Goal: Task Accomplishment & Management: Manage account settings

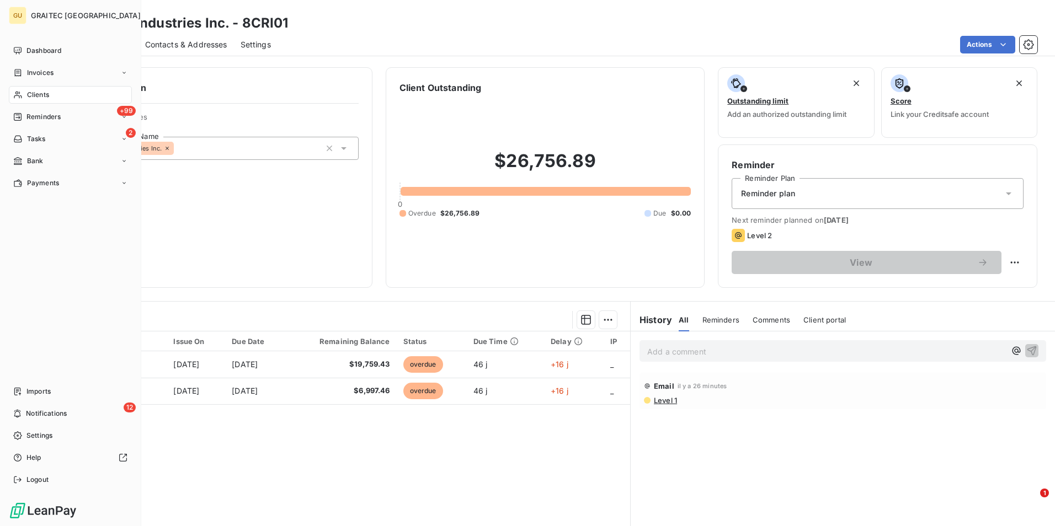
click at [33, 93] on span "Clients" at bounding box center [38, 95] width 22 height 10
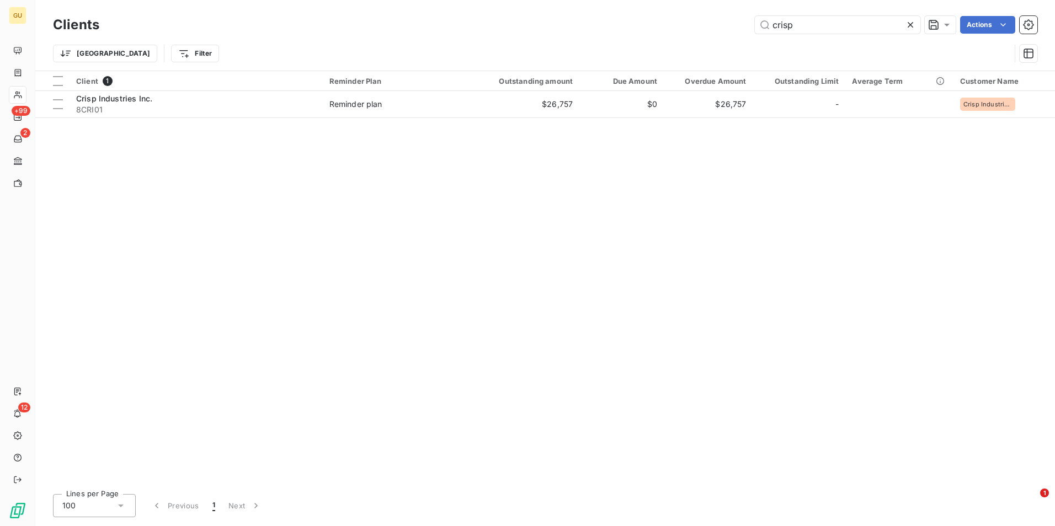
drag, startPoint x: 809, startPoint y: 23, endPoint x: 743, endPoint y: 28, distance: 66.9
click at [744, 26] on div "crisp Actions" at bounding box center [575, 25] width 925 height 18
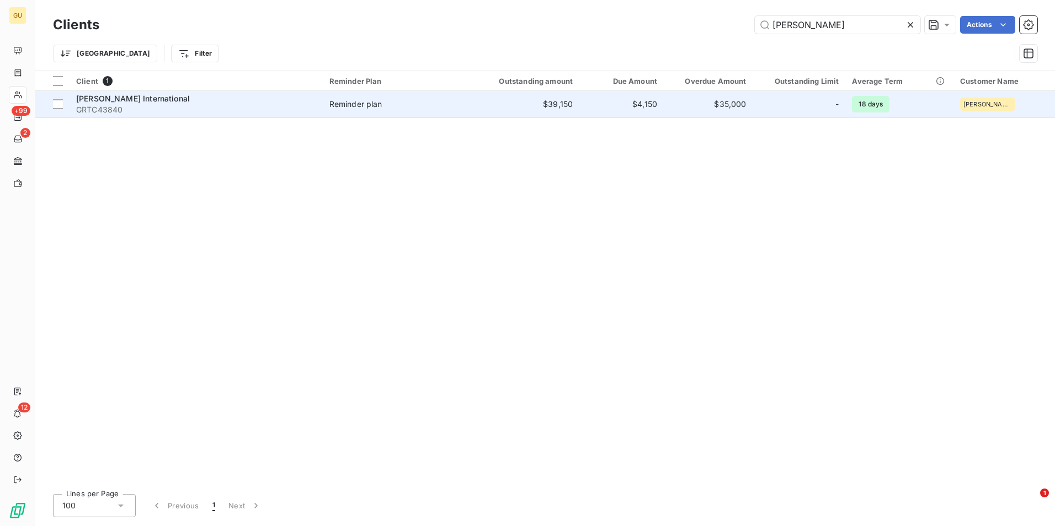
type input "[PERSON_NAME]"
click at [144, 99] on span "[PERSON_NAME] International" at bounding box center [133, 98] width 114 height 9
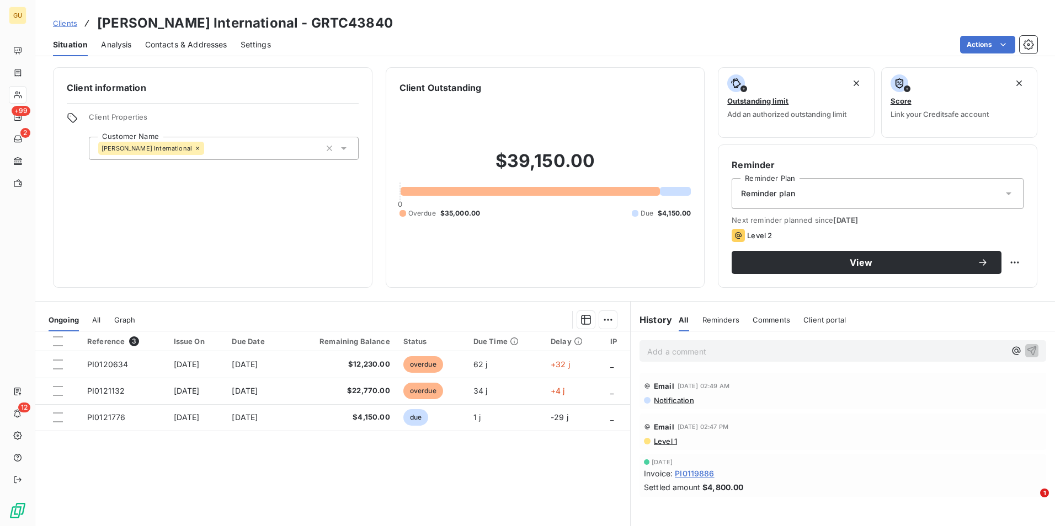
click at [685, 354] on p "Add a comment ﻿" at bounding box center [826, 352] width 358 height 14
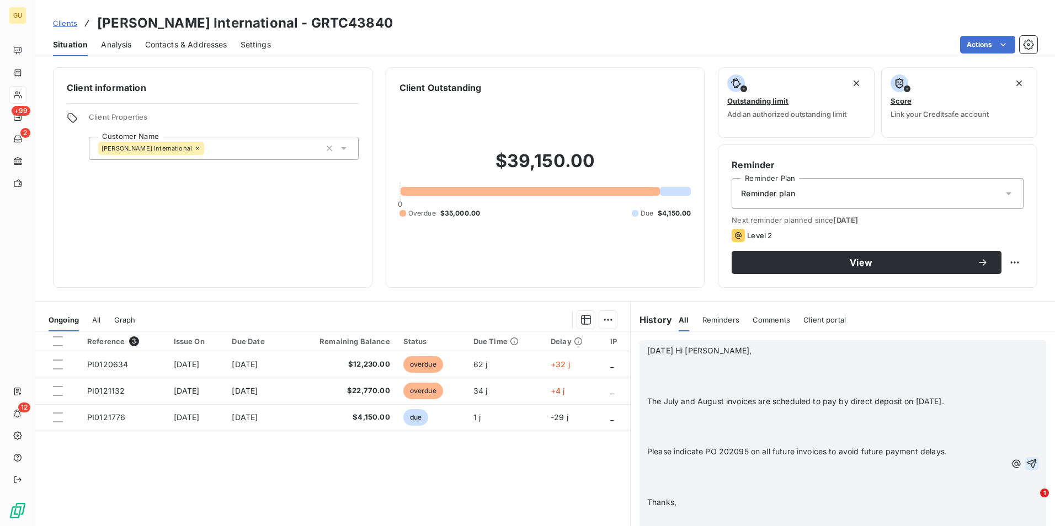
click at [1026, 470] on icon "button" at bounding box center [1031, 463] width 11 height 11
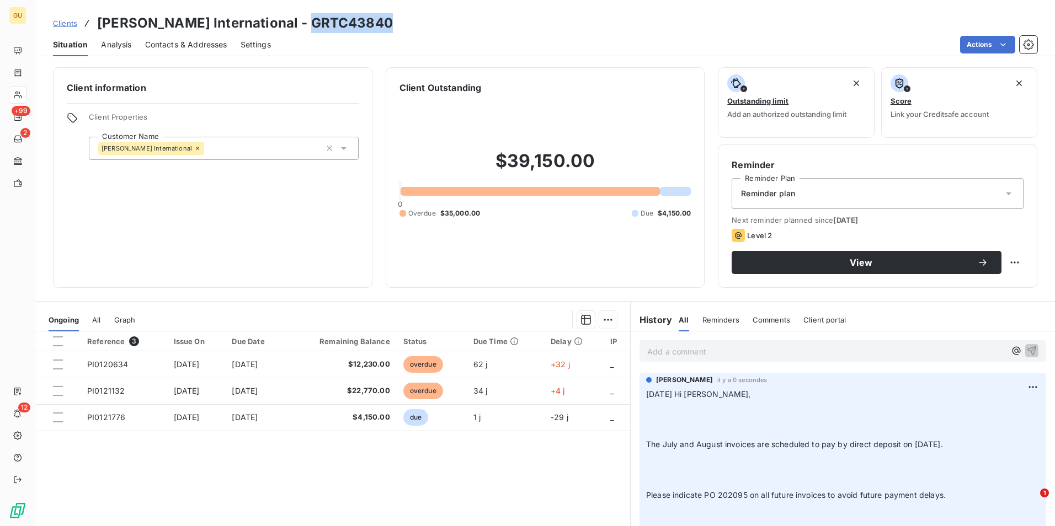
drag, startPoint x: 383, startPoint y: 23, endPoint x: 287, endPoint y: 24, distance: 96.0
click at [287, 24] on div "Clients [PERSON_NAME] International - GRTC43840" at bounding box center [545, 23] width 1020 height 20
copy h3 "GRTC43840"
click at [383, 24] on div "Clients [PERSON_NAME] International - GRTC43840" at bounding box center [545, 23] width 1020 height 20
drag, startPoint x: 378, startPoint y: 22, endPoint x: 97, endPoint y: 22, distance: 281.9
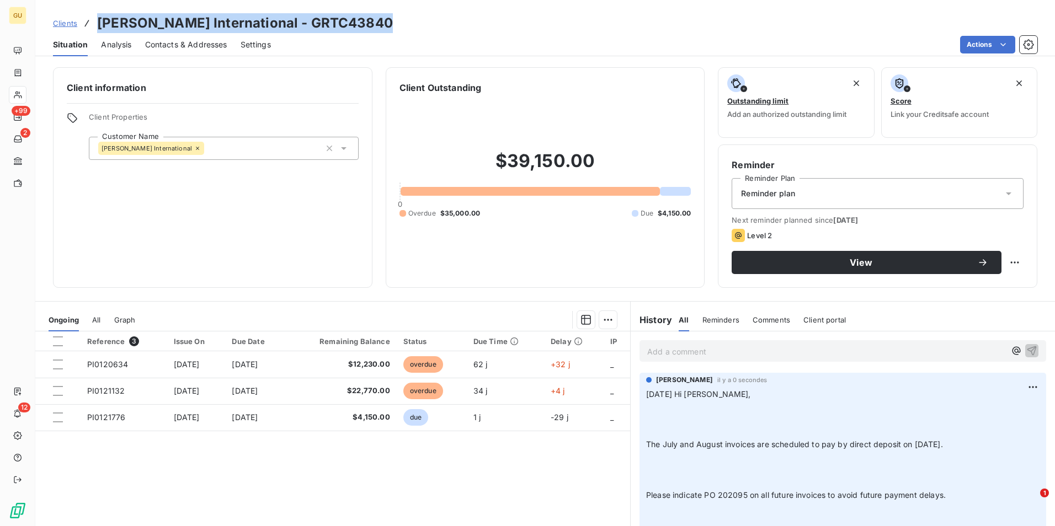
click at [97, 22] on div "Clients [PERSON_NAME] International - GRTC43840" at bounding box center [545, 23] width 1020 height 20
copy h3 "[PERSON_NAME] International - GRTC43840"
drag, startPoint x: 945, startPoint y: 497, endPoint x: 670, endPoint y: 413, distance: 286.7
click at [670, 413] on p "[DATE] Hi [PERSON_NAME], ﻿ ﻿ The July and August invoices are scheduled to pay …" at bounding box center [842, 508] width 393 height 240
drag, startPoint x: 670, startPoint y: 413, endPoint x: 760, endPoint y: 407, distance: 90.1
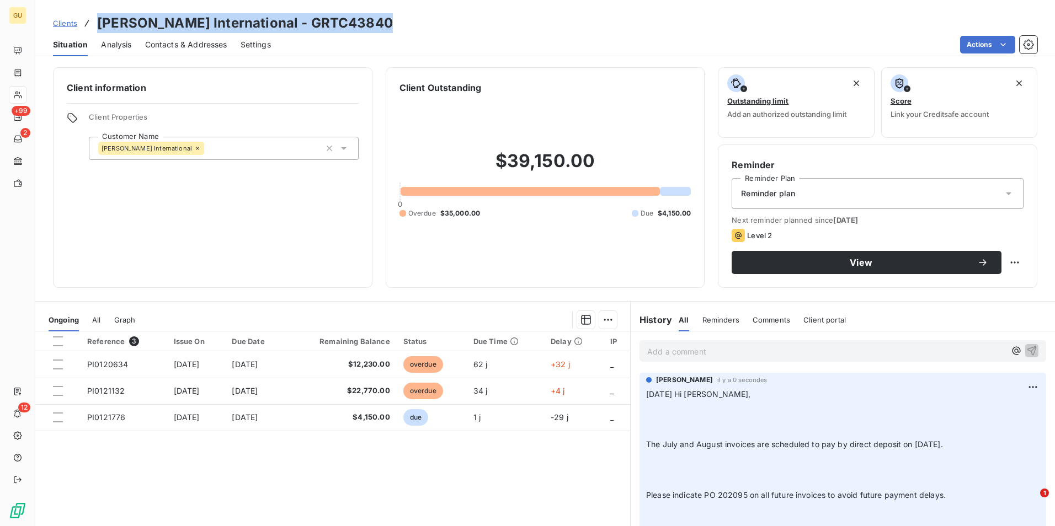
click at [760, 407] on p "[DATE] Hi [PERSON_NAME], ﻿ ﻿ The July and August invoices are scheduled to pay …" at bounding box center [842, 508] width 393 height 240
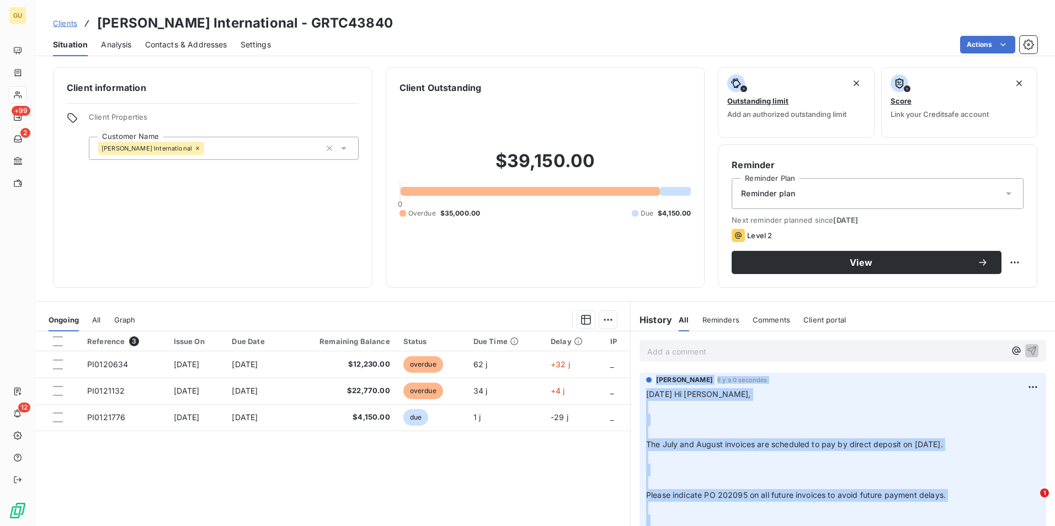
drag, startPoint x: 850, startPoint y: 434, endPoint x: 641, endPoint y: 361, distance: 221.4
click at [641, 361] on div "Add a comment ﻿ [PERSON_NAME] il y a 0 secondes [DATE] Hi [PERSON_NAME], ﻿ ﻿ Th…" at bounding box center [843, 455] width 424 height 246
copy div "Add a comment ﻿ [PERSON_NAME] il y a 0 secondes [DATE] Hi [PERSON_NAME], ﻿ ﻿ Th…"
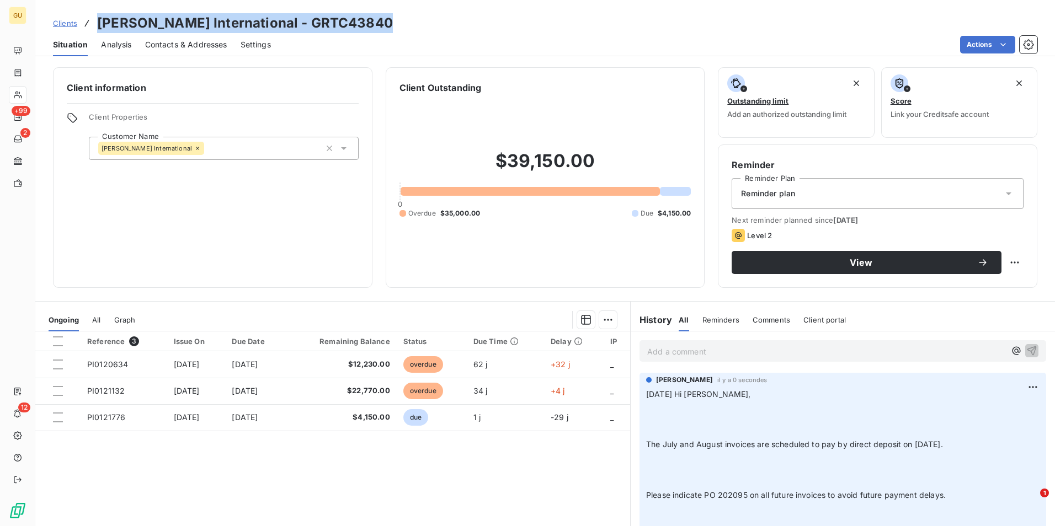
drag, startPoint x: 381, startPoint y: 22, endPoint x: 99, endPoint y: 23, distance: 282.5
click at [99, 23] on div "Clients [PERSON_NAME] International - GRTC43840" at bounding box center [545, 23] width 1020 height 20
copy h3 "[PERSON_NAME] International - GRTC43840"
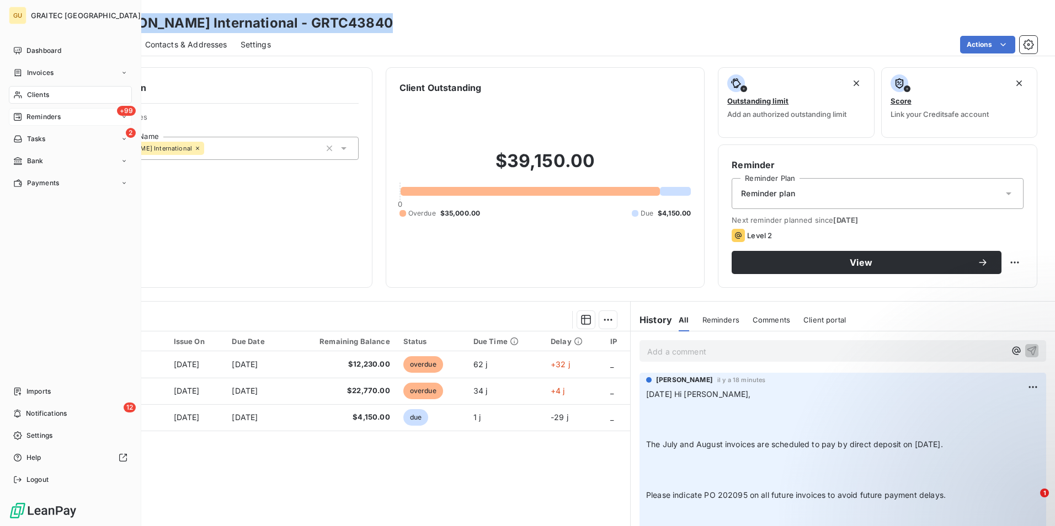
click at [102, 115] on div "+99 Reminders" at bounding box center [70, 117] width 123 height 18
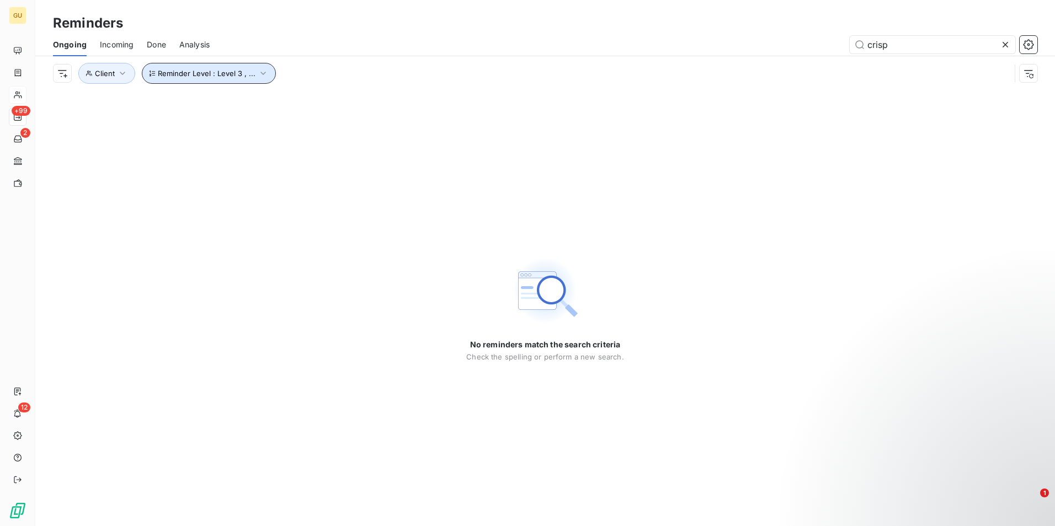
click at [260, 72] on icon "button" at bounding box center [263, 73] width 11 height 11
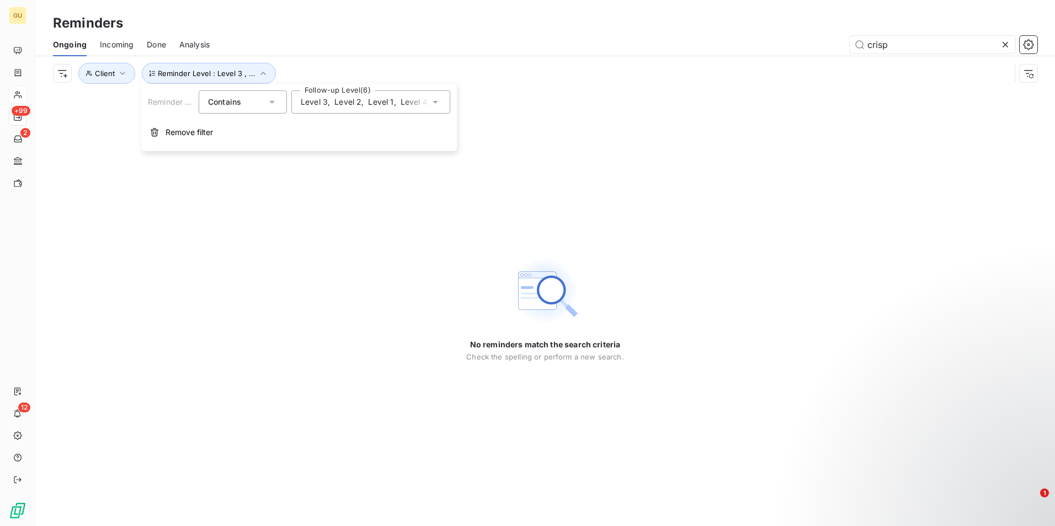
click at [434, 103] on icon at bounding box center [436, 102] width 6 height 3
drag, startPoint x: 903, startPoint y: 46, endPoint x: 828, endPoint y: 46, distance: 75.0
click at [828, 46] on div "crisp" at bounding box center [630, 45] width 814 height 18
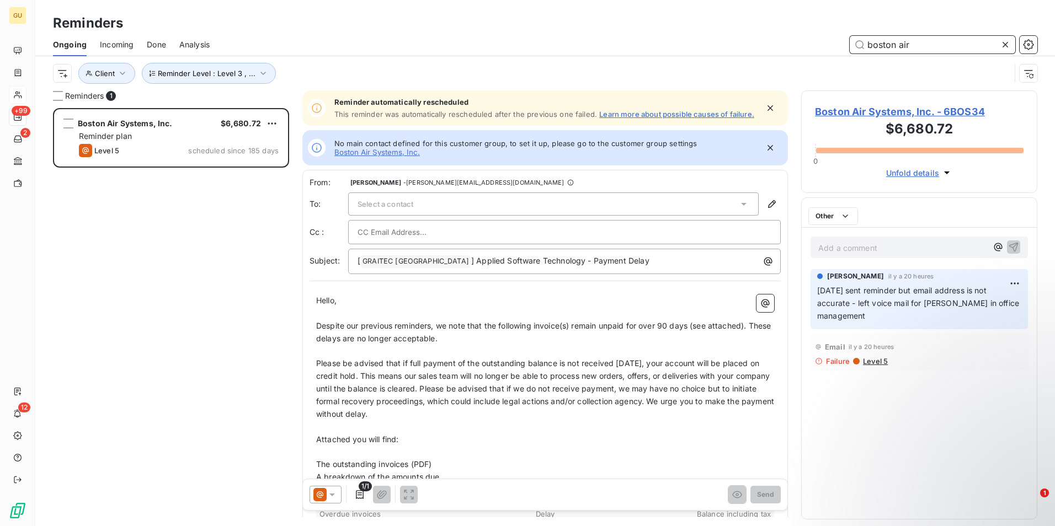
scroll to position [410, 228]
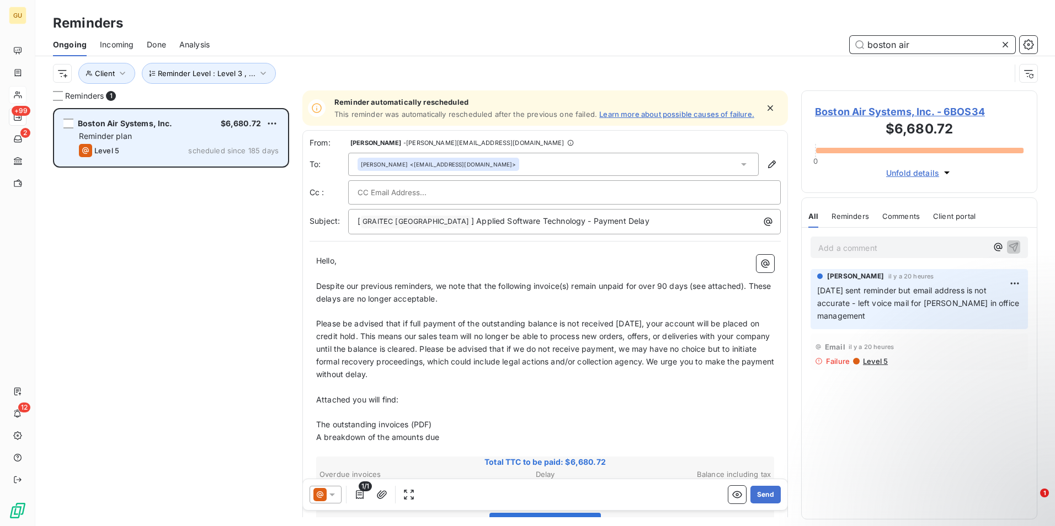
type input "boston air"
click at [173, 136] on div "Reminder plan" at bounding box center [179, 136] width 200 height 11
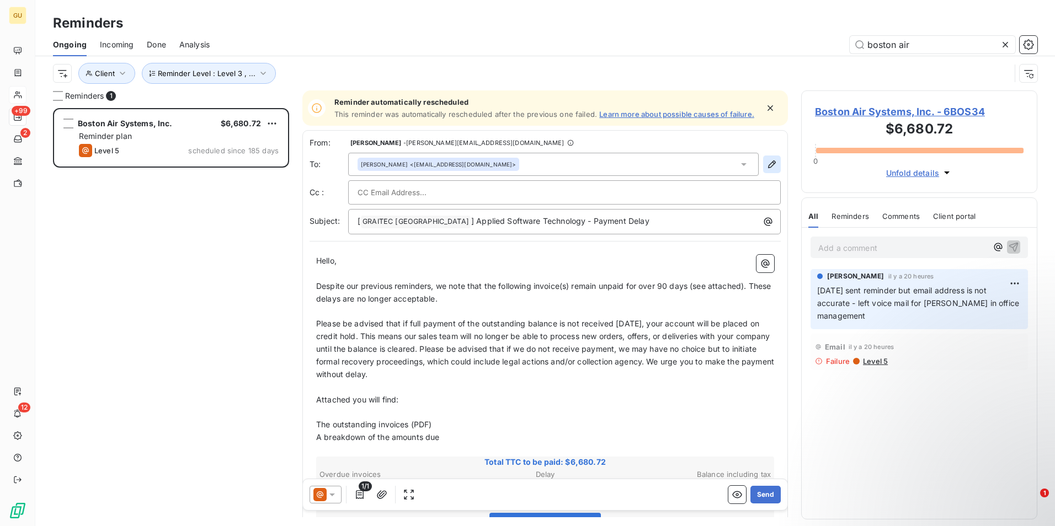
click at [767, 167] on icon "button" at bounding box center [771, 164] width 11 height 11
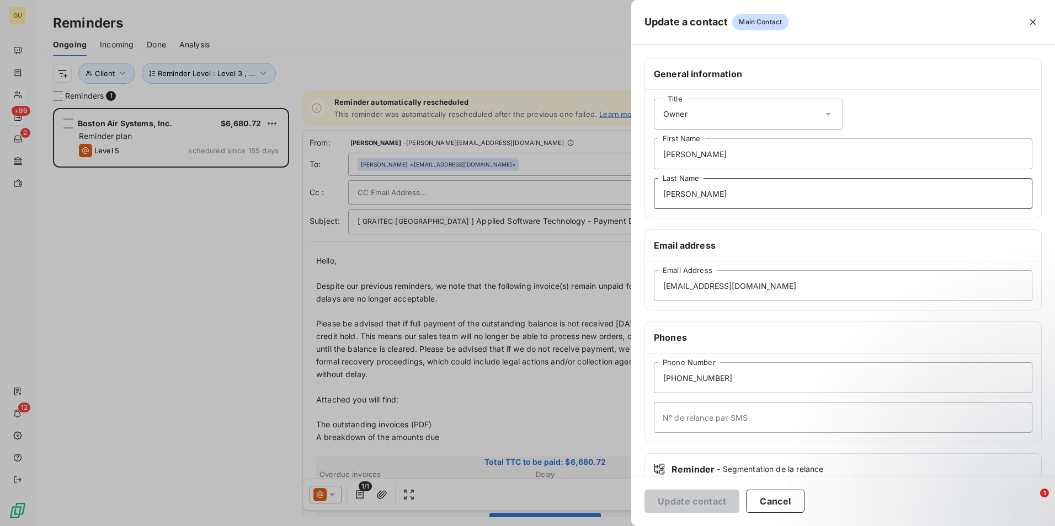
drag, startPoint x: 694, startPoint y: 197, endPoint x: 600, endPoint y: 195, distance: 94.4
click at [600, 526] on div "Update a contact Main Contact General information Title Owner [PERSON_NAME] Fir…" at bounding box center [527, 526] width 1055 height 0
drag, startPoint x: 693, startPoint y: 143, endPoint x: 644, endPoint y: 156, distance: 50.7
click at [646, 156] on div "Title Owner [PERSON_NAME] First Name Last Name" at bounding box center [843, 154] width 396 height 128
drag, startPoint x: 801, startPoint y: 285, endPoint x: 644, endPoint y: 288, distance: 156.7
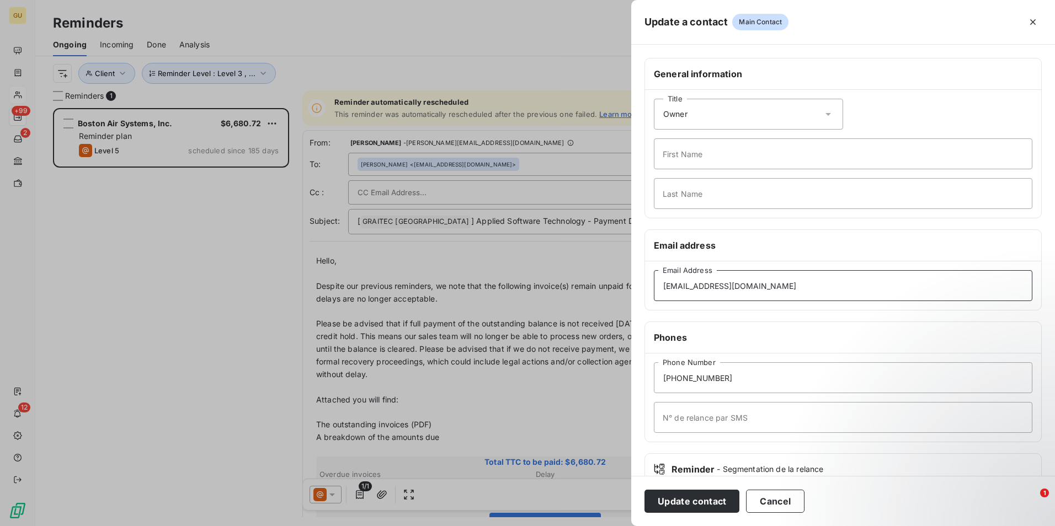
click at [644, 288] on div "Email address [EMAIL_ADDRESS][DOMAIN_NAME] Email Address" at bounding box center [842, 270] width 397 height 81
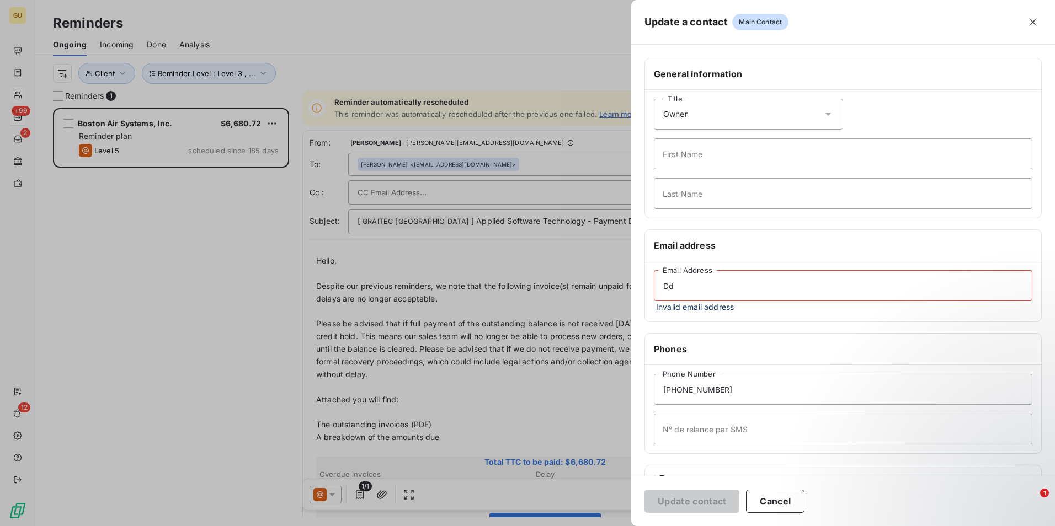
type input "D"
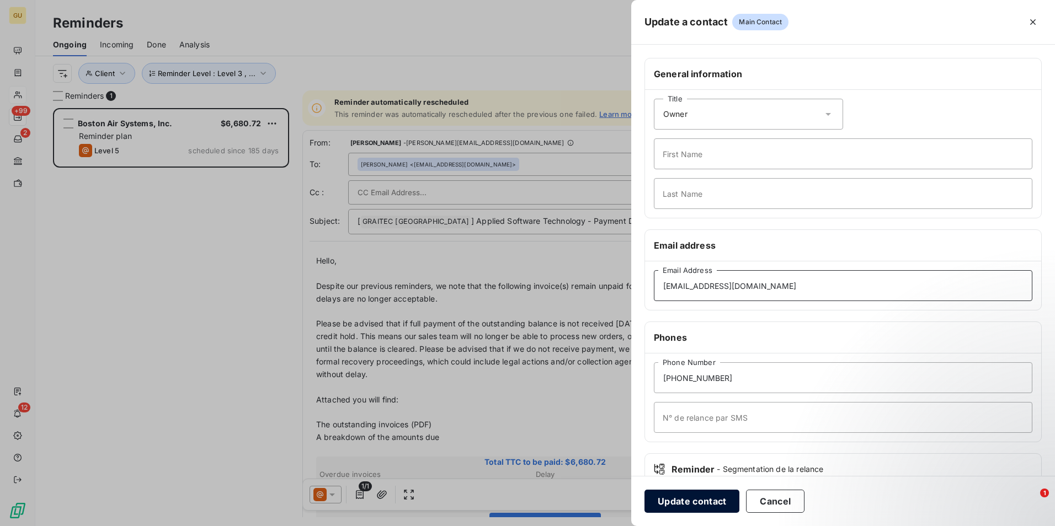
type input "[EMAIL_ADDRESS][DOMAIN_NAME]"
click at [704, 504] on button "Update contact" at bounding box center [691, 501] width 95 height 23
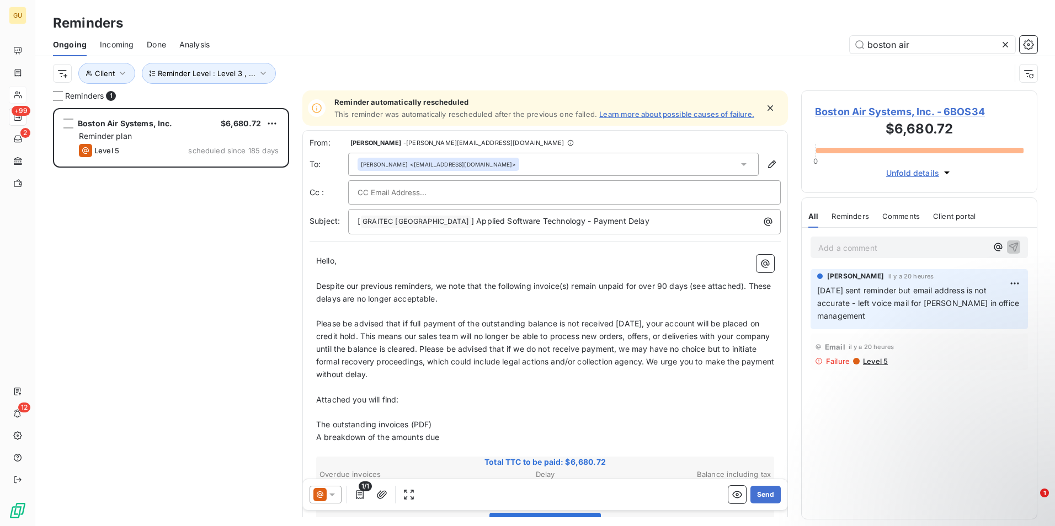
click at [334, 497] on icon at bounding box center [332, 494] width 11 height 11
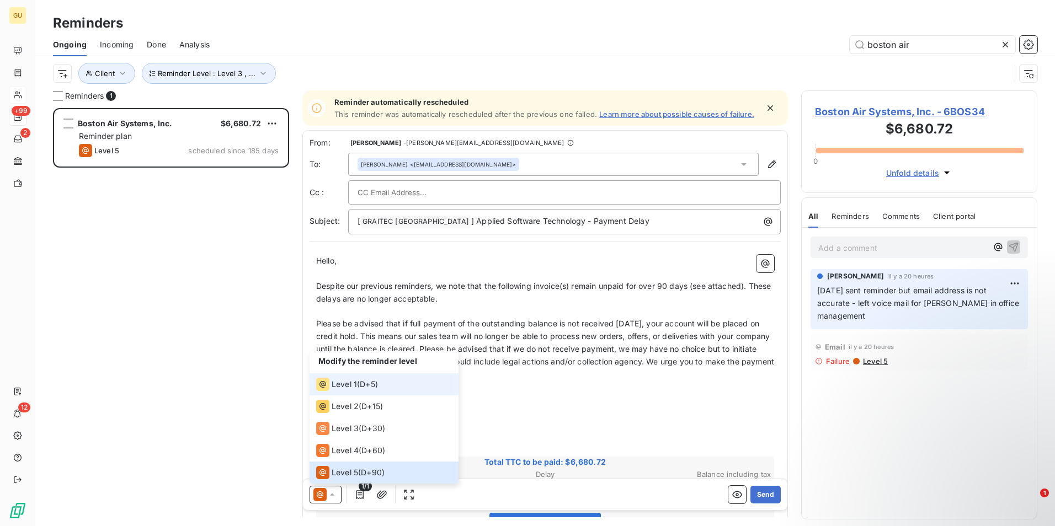
click at [344, 381] on span "Level 1" at bounding box center [344, 384] width 25 height 11
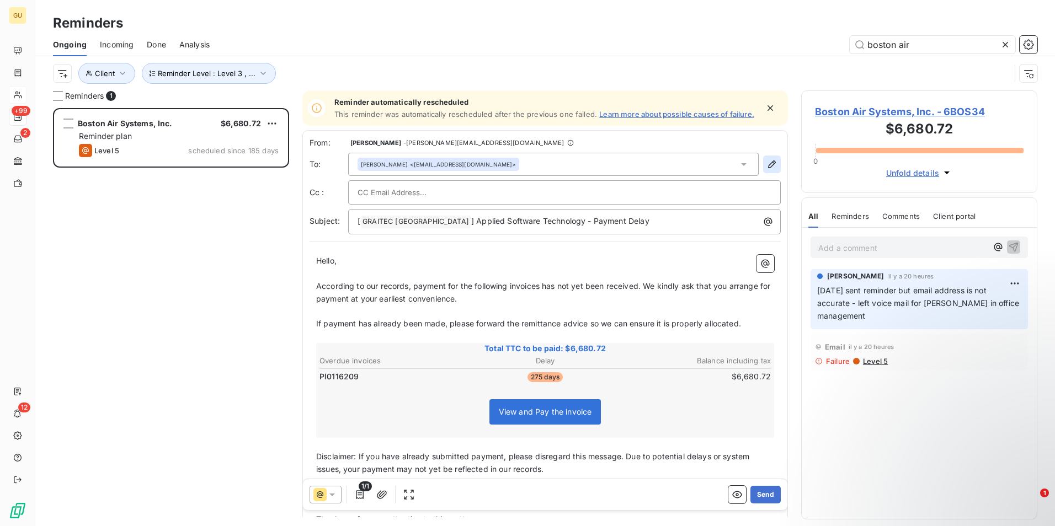
click at [763, 164] on button "button" at bounding box center [772, 165] width 18 height 18
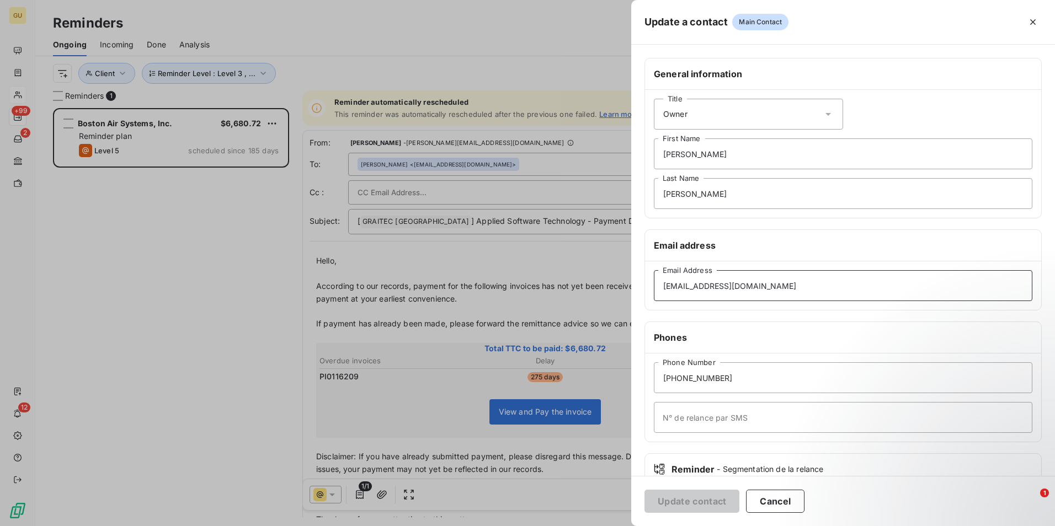
drag, startPoint x: 792, startPoint y: 285, endPoint x: 637, endPoint y: 291, distance: 155.7
click at [637, 291] on div "General information Title Owner [PERSON_NAME] First Name [PERSON_NAME] Last Nam…" at bounding box center [843, 303] width 424 height 490
click at [584, 167] on div at bounding box center [527, 263] width 1055 height 526
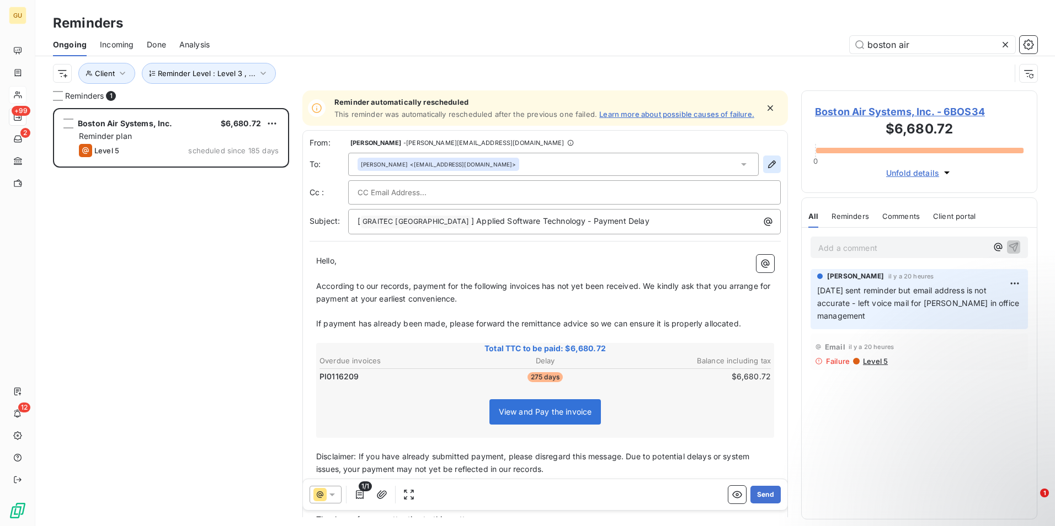
click at [766, 166] on icon "button" at bounding box center [771, 164] width 11 height 11
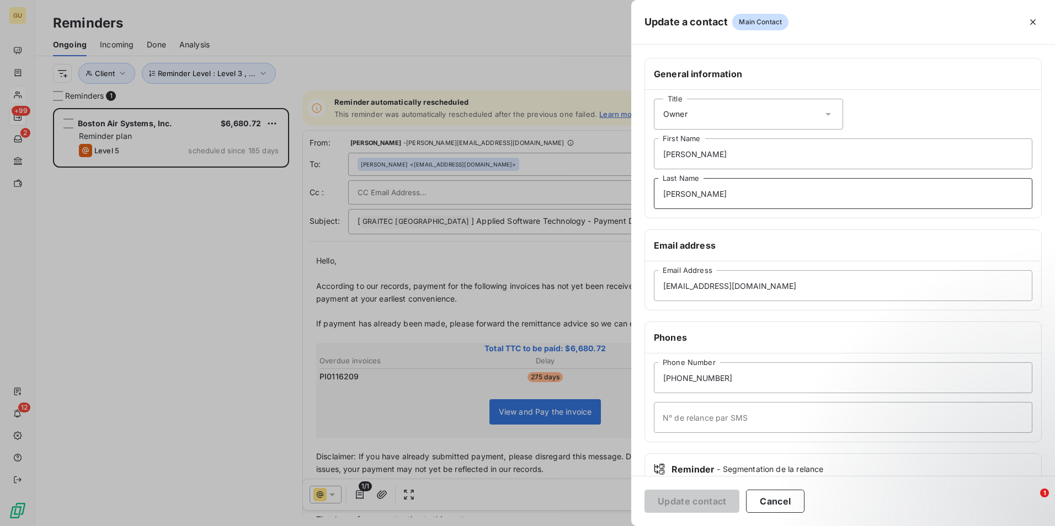
drag, startPoint x: 698, startPoint y: 199, endPoint x: 602, endPoint y: 195, distance: 96.6
click at [602, 526] on div "Update a contact Main Contact General information Title Owner [PERSON_NAME] Fir…" at bounding box center [527, 526] width 1055 height 0
drag, startPoint x: 694, startPoint y: 152, endPoint x: 630, endPoint y: 153, distance: 64.6
click at [630, 526] on div "Update a contact Main Contact General information Title Owner [PERSON_NAME] Fir…" at bounding box center [527, 526] width 1055 height 0
drag, startPoint x: 802, startPoint y: 284, endPoint x: 622, endPoint y: 286, distance: 179.3
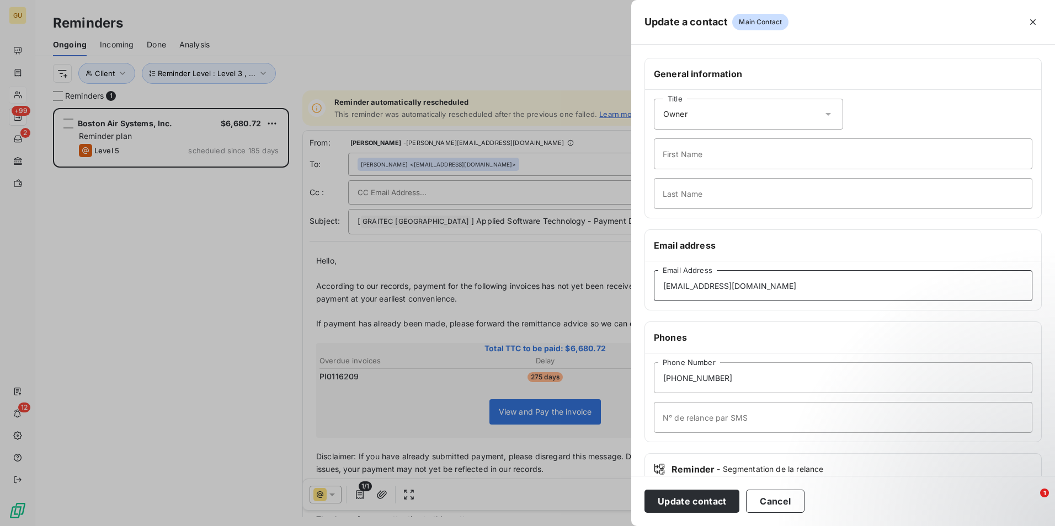
click at [622, 526] on div "Update a contact Main Contact General information Title Owner First Name Last N…" at bounding box center [527, 526] width 1055 height 0
type input "[EMAIL_ADDRESS][DOMAIN_NAME]"
click at [690, 506] on button "Update contact" at bounding box center [691, 501] width 95 height 23
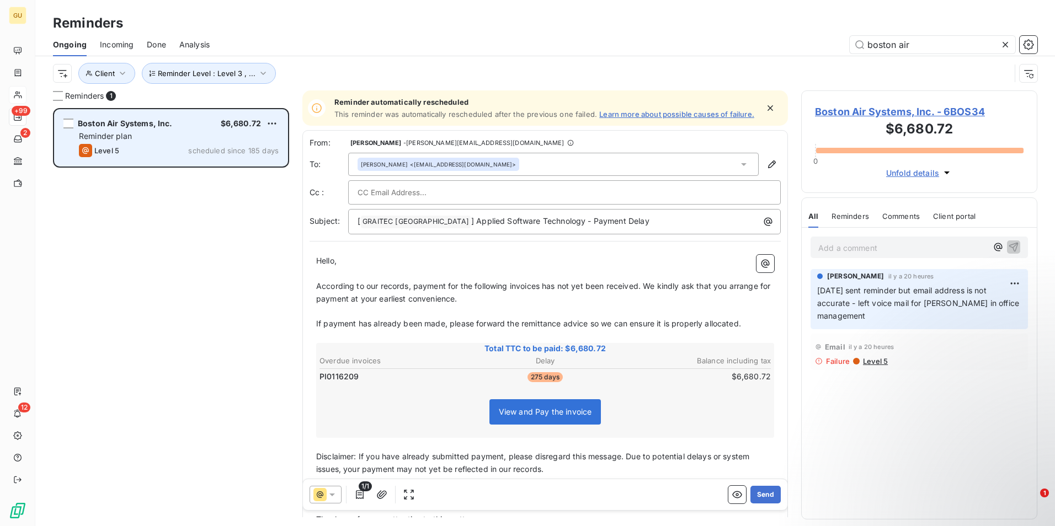
click at [164, 145] on div "Level 5 scheduled since 185 days" at bounding box center [179, 150] width 200 height 13
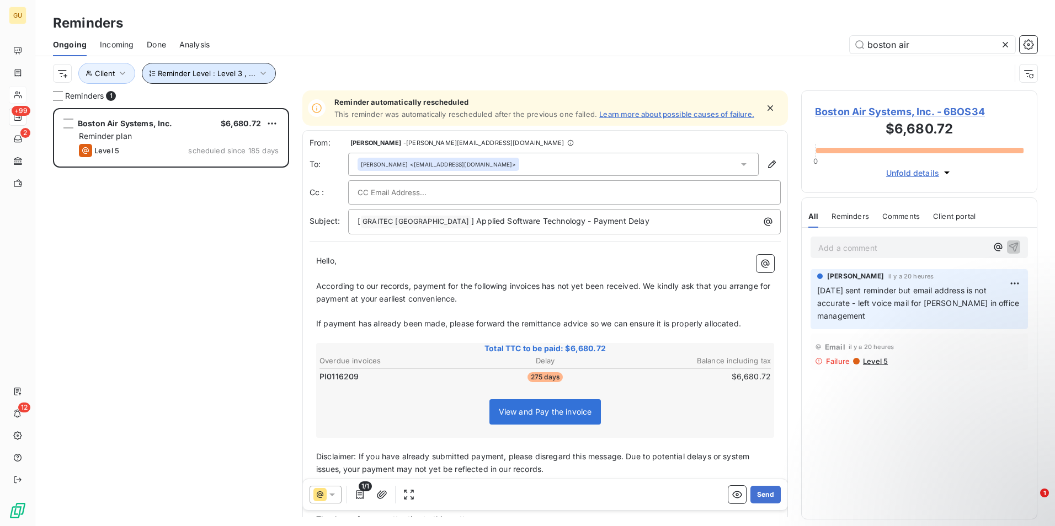
click at [258, 76] on icon "button" at bounding box center [263, 73] width 11 height 11
drag, startPoint x: 913, startPoint y: 44, endPoint x: 800, endPoint y: 38, distance: 113.3
click at [800, 38] on div "boston air" at bounding box center [630, 45] width 814 height 18
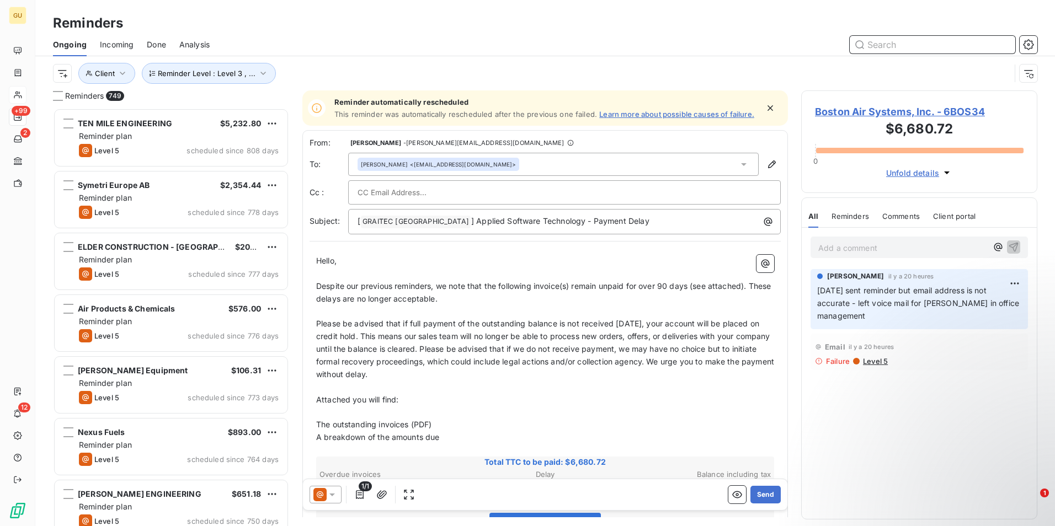
click at [872, 48] on input "text" at bounding box center [933, 45] width 166 height 18
type input "boston air"
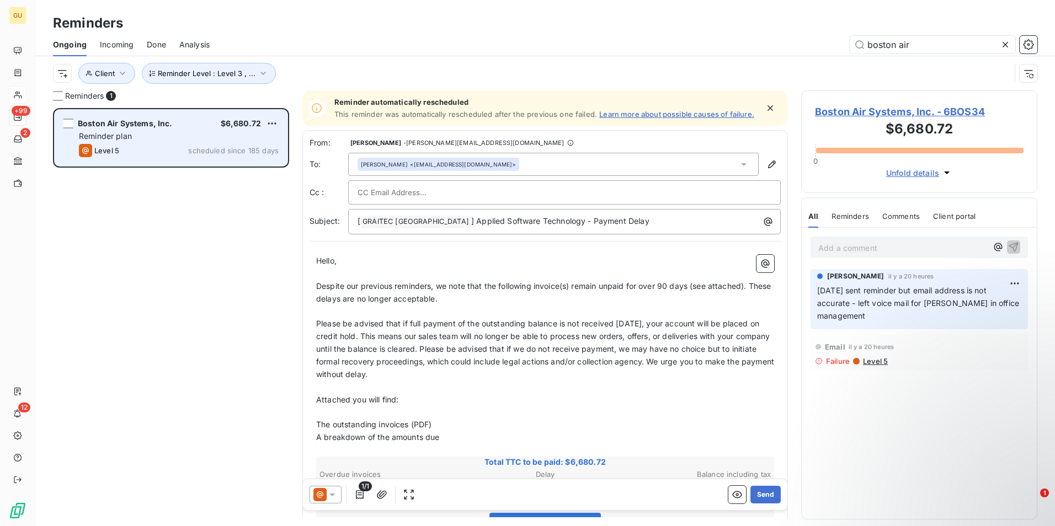
click at [238, 141] on div "Reminder plan" at bounding box center [179, 136] width 200 height 11
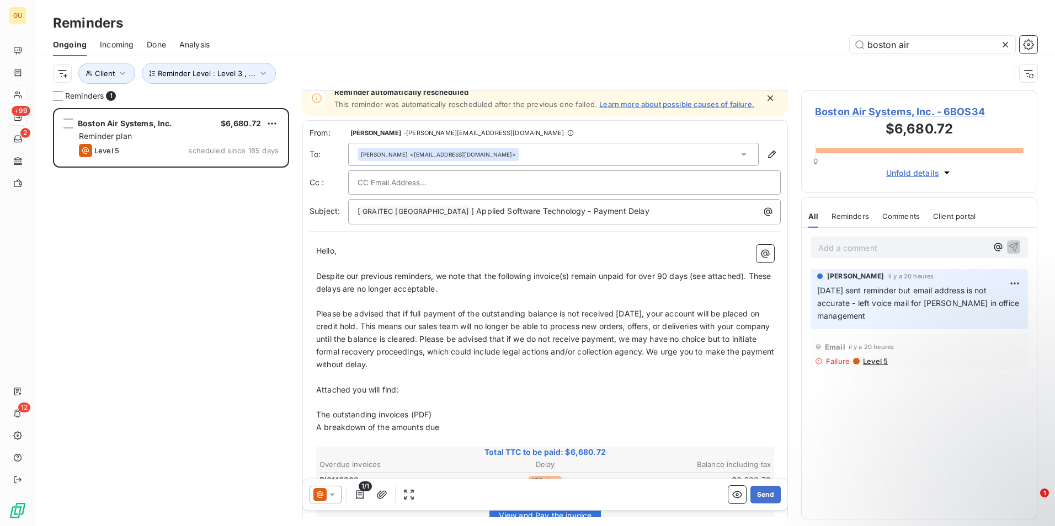
scroll to position [0, 0]
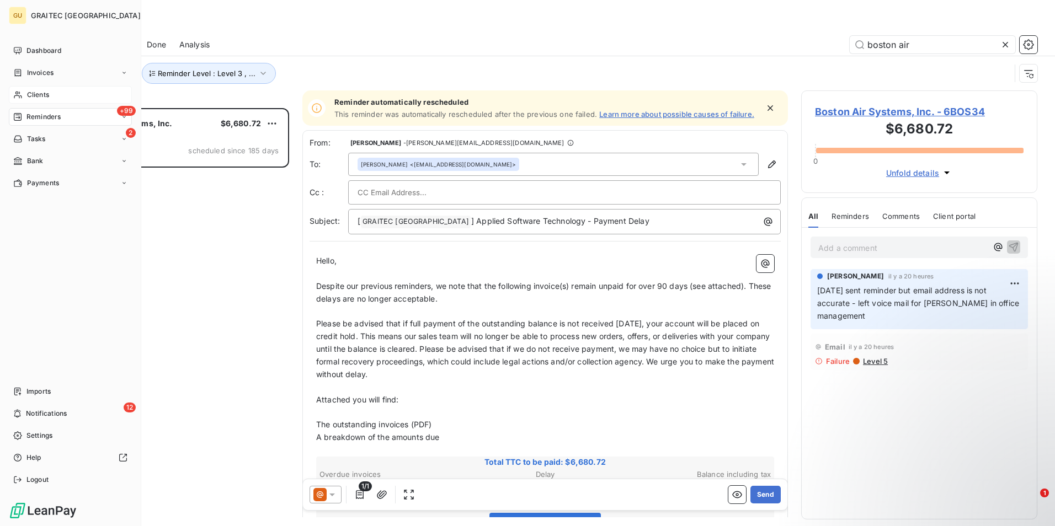
click at [53, 93] on div "Clients" at bounding box center [70, 95] width 123 height 18
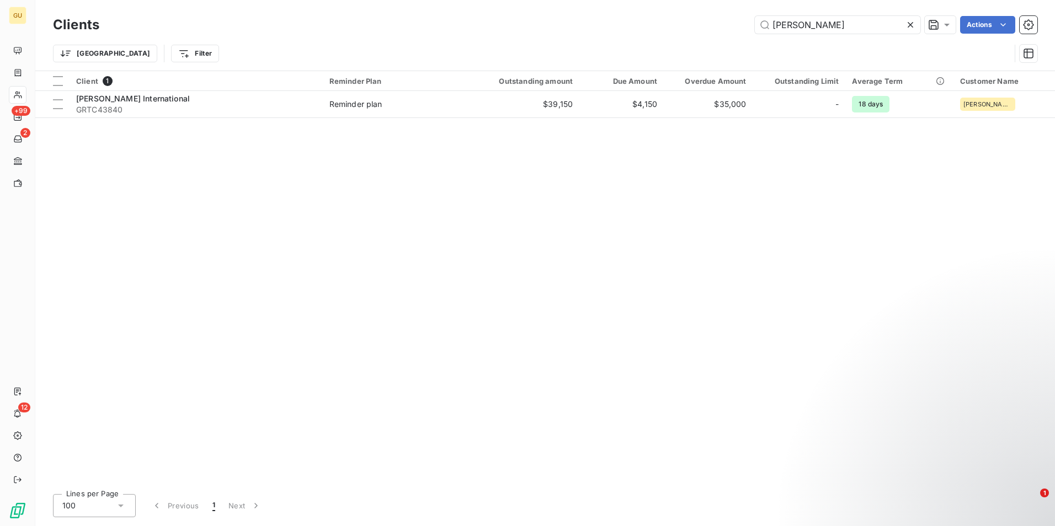
drag, startPoint x: 852, startPoint y: 24, endPoint x: 692, endPoint y: 29, distance: 160.1
click at [692, 29] on div "[PERSON_NAME] Actions" at bounding box center [575, 25] width 925 height 18
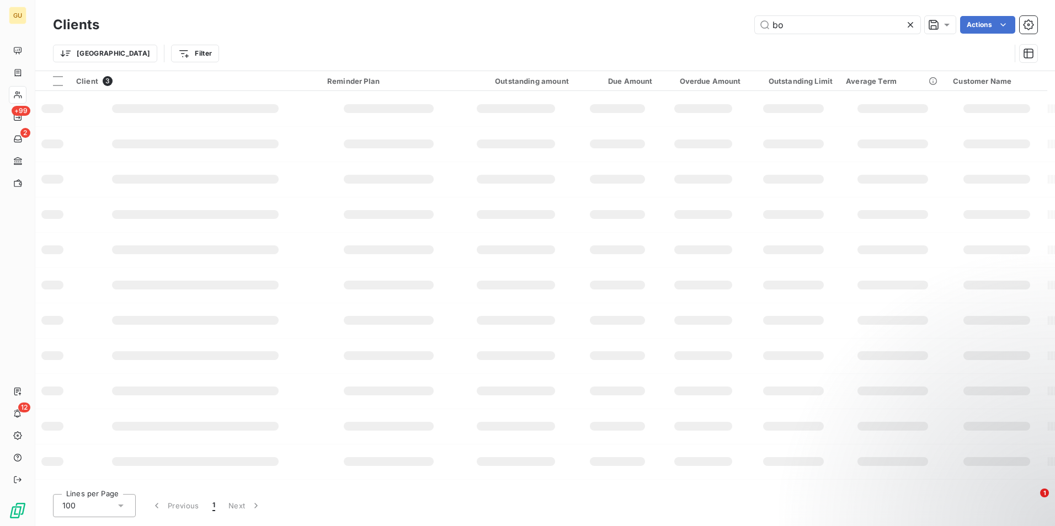
type input "b"
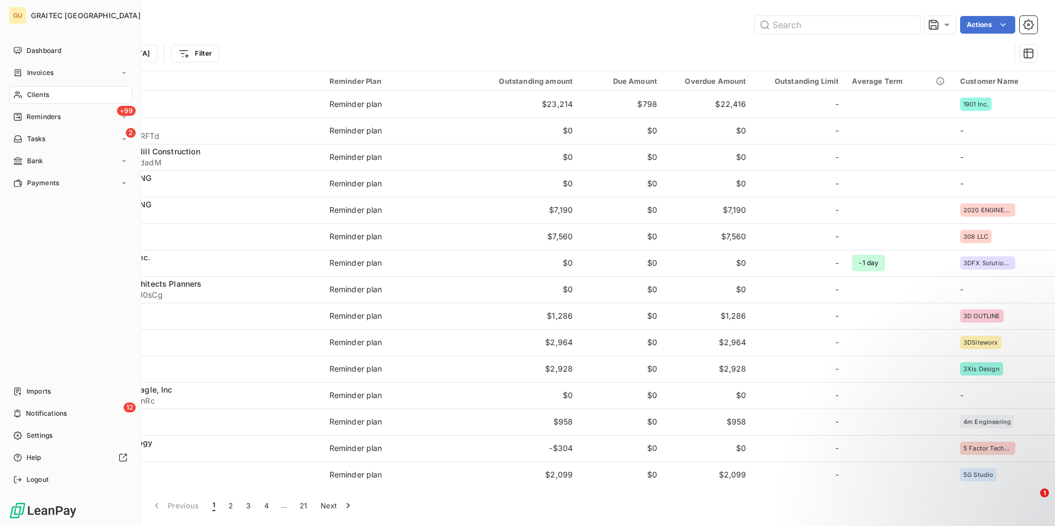
click at [53, 93] on div "Clients" at bounding box center [70, 95] width 123 height 18
click at [40, 97] on span "Clients" at bounding box center [38, 95] width 22 height 10
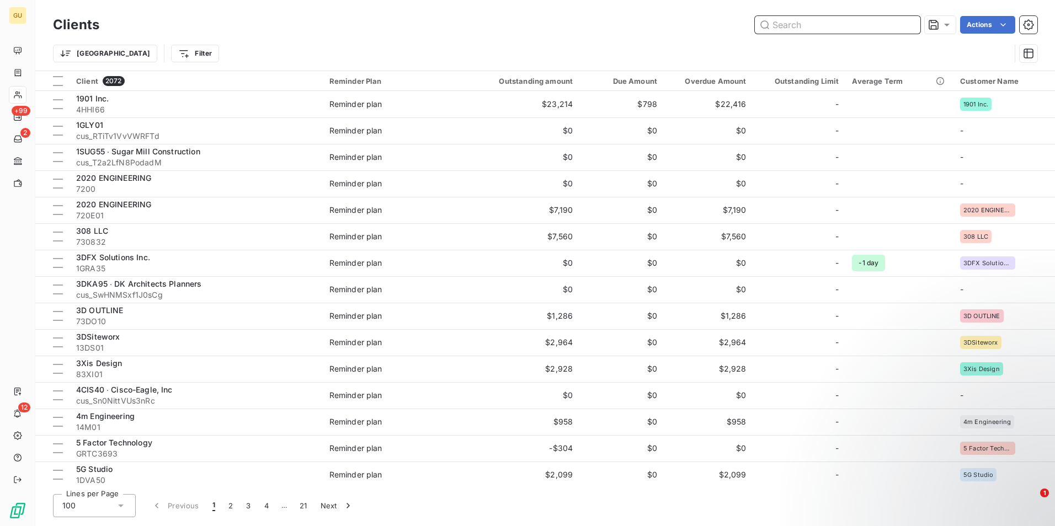
drag, startPoint x: 831, startPoint y: 22, endPoint x: 713, endPoint y: 29, distance: 118.8
click at [713, 29] on div "Actions" at bounding box center [575, 25] width 925 height 18
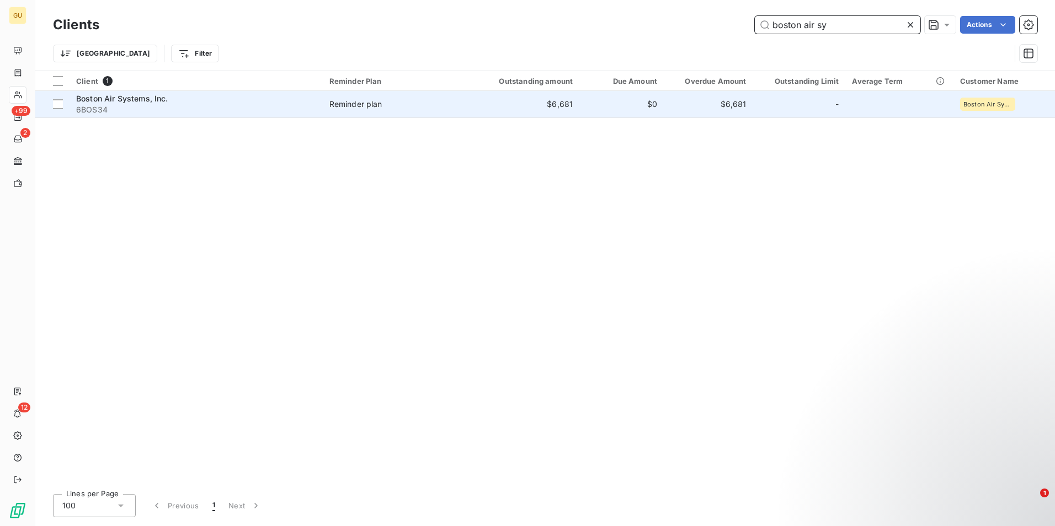
type input "boston air sy"
click at [134, 97] on span "Boston Air Systems, Inc." at bounding box center [122, 98] width 92 height 9
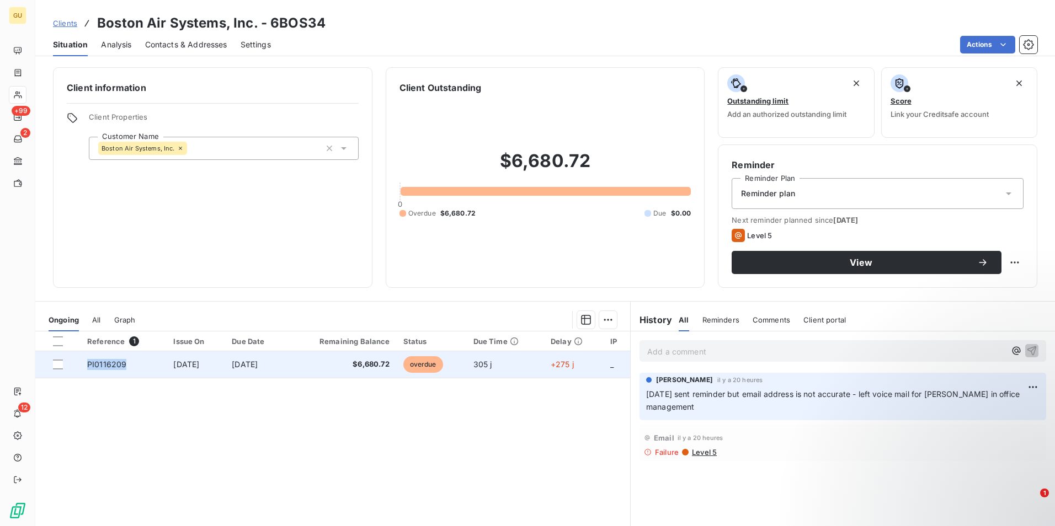
drag, startPoint x: 126, startPoint y: 366, endPoint x: 86, endPoint y: 365, distance: 40.3
click at [86, 365] on td "PI0116209" at bounding box center [124, 364] width 86 height 26
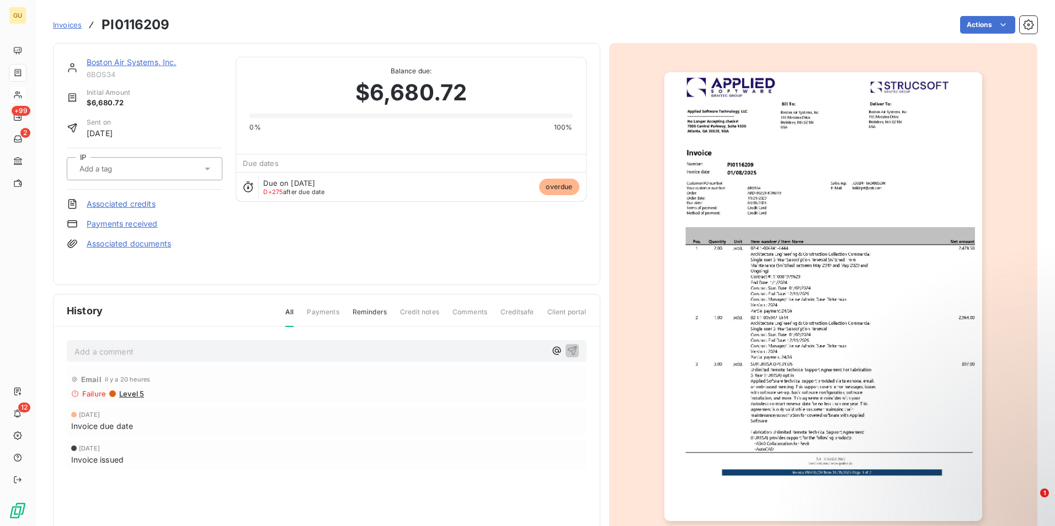
click at [284, 392] on div "Failure Level 5" at bounding box center [326, 394] width 511 height 9
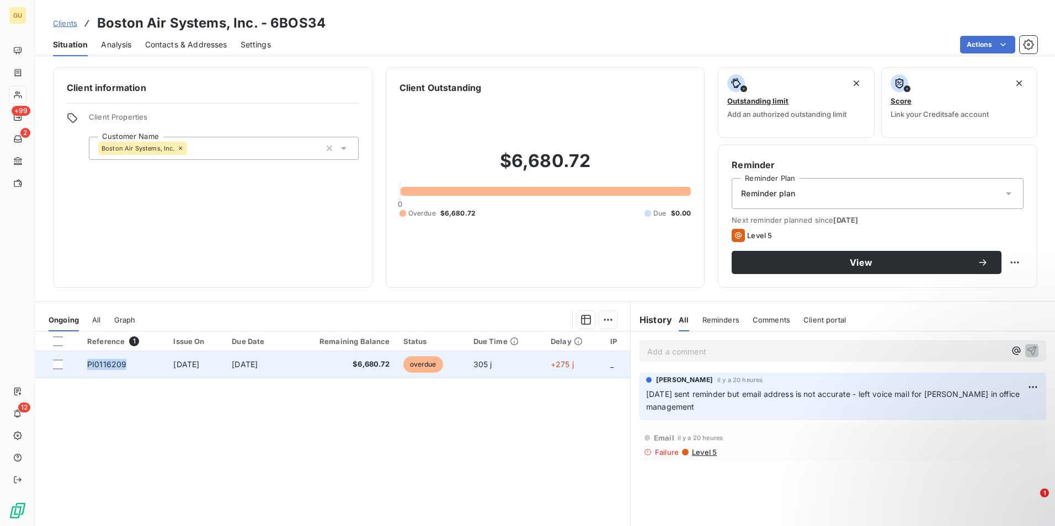
drag, startPoint x: 126, startPoint y: 367, endPoint x: 87, endPoint y: 366, distance: 39.8
click at [87, 366] on td "PI0116209" at bounding box center [124, 364] width 86 height 26
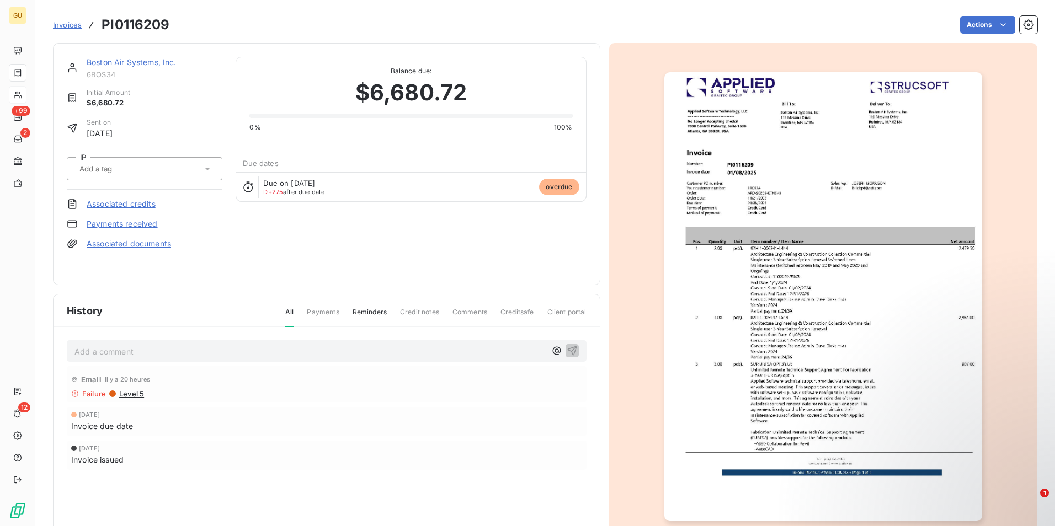
drag, startPoint x: 87, startPoint y: 366, endPoint x: 190, endPoint y: 396, distance: 107.5
click at [190, 396] on div "Failure Level 5" at bounding box center [326, 394] width 511 height 9
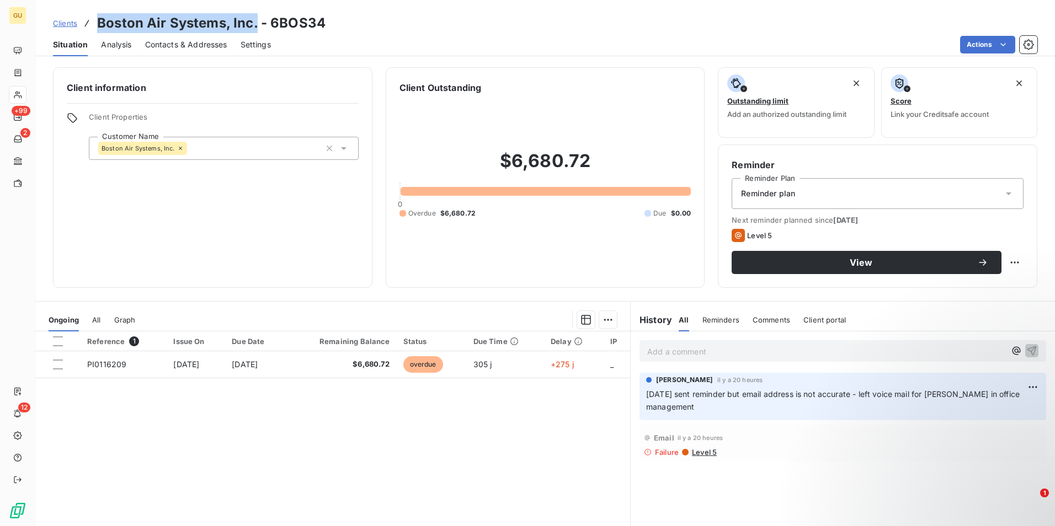
drag, startPoint x: 255, startPoint y: 24, endPoint x: 99, endPoint y: 14, distance: 157.0
click at [99, 14] on h3 "Boston Air Systems, Inc. - 6BOS34" at bounding box center [211, 23] width 228 height 20
copy h3 "Boston Air Systems, Inc."
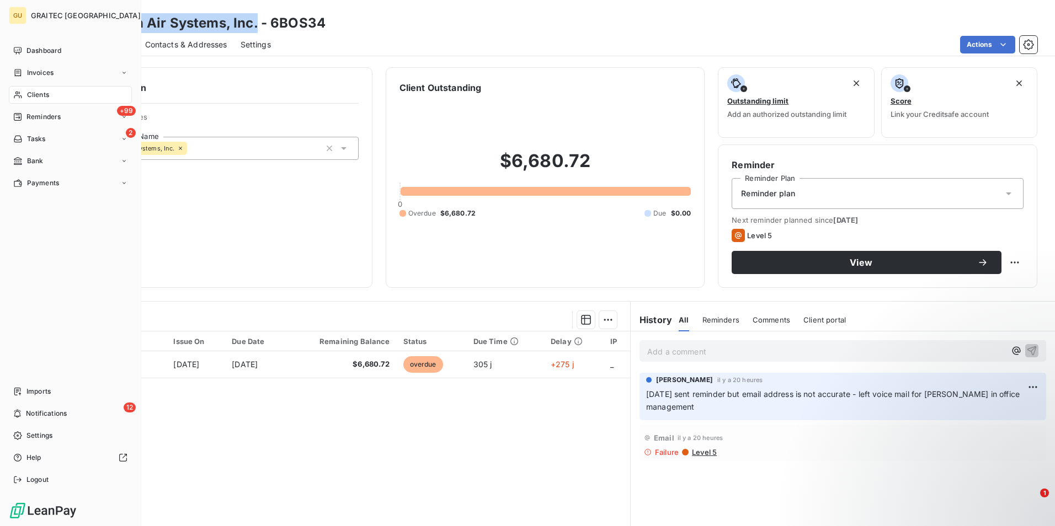
click at [39, 93] on span "Clients" at bounding box center [38, 95] width 22 height 10
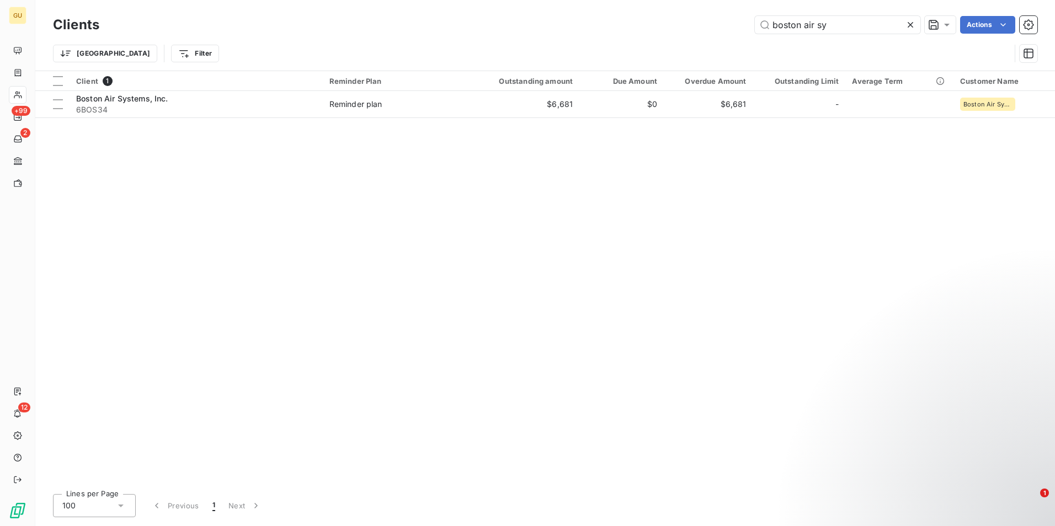
drag, startPoint x: 830, startPoint y: 25, endPoint x: 723, endPoint y: 18, distance: 107.8
click at [723, 18] on div "boston air sy Actions" at bounding box center [575, 25] width 925 height 18
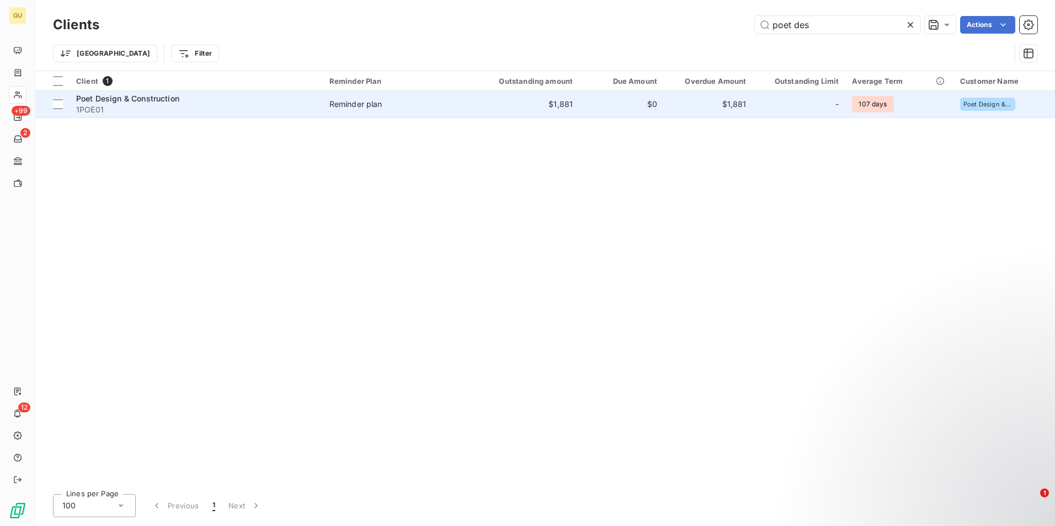
type input "poet des"
click at [126, 99] on span "Poet Design & Construction" at bounding box center [127, 98] width 103 height 9
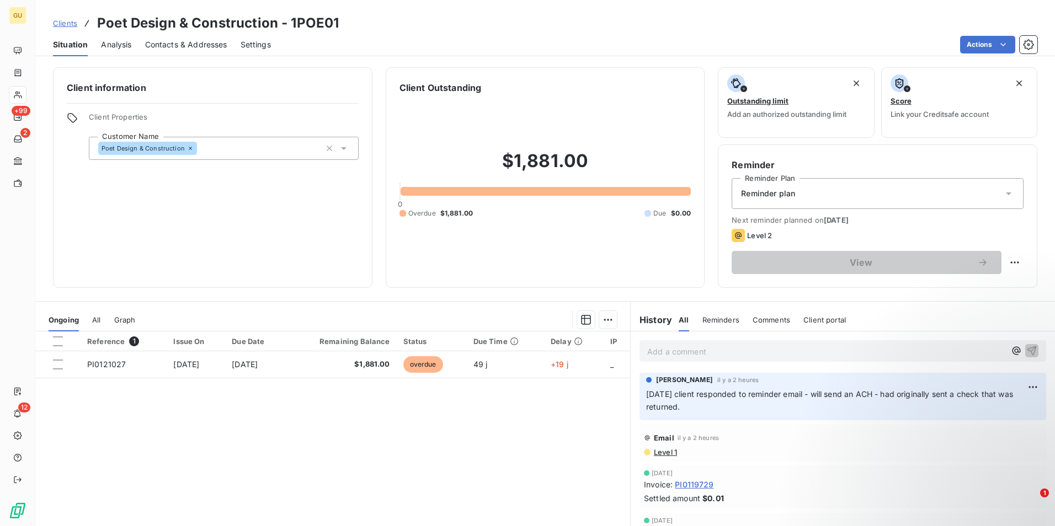
click at [707, 353] on p "Add a comment ﻿" at bounding box center [826, 352] width 358 height 14
click at [696, 355] on p "Add a comment ﻿" at bounding box center [826, 352] width 358 height 14
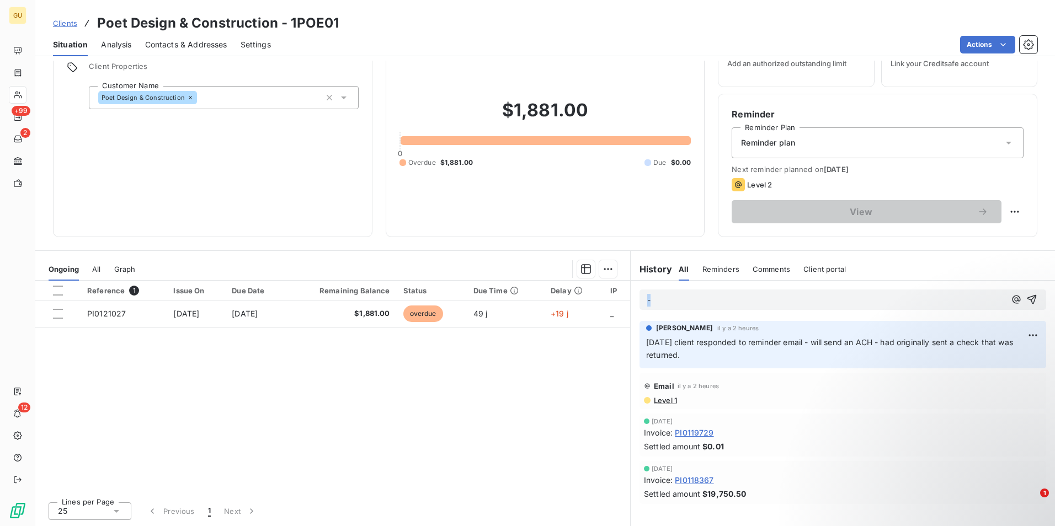
drag, startPoint x: 663, startPoint y: 306, endPoint x: 621, endPoint y: 297, distance: 42.2
click at [621, 297] on div "Ongoing All Graph Reference 1 Issue On Due Date Remaining Balance Status Due Ti…" at bounding box center [545, 388] width 1020 height 276
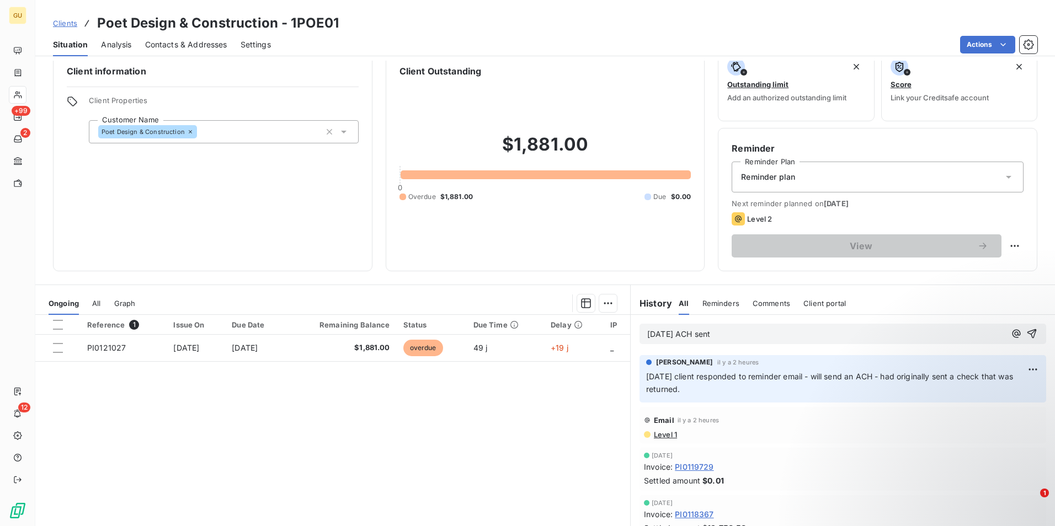
scroll to position [0, 0]
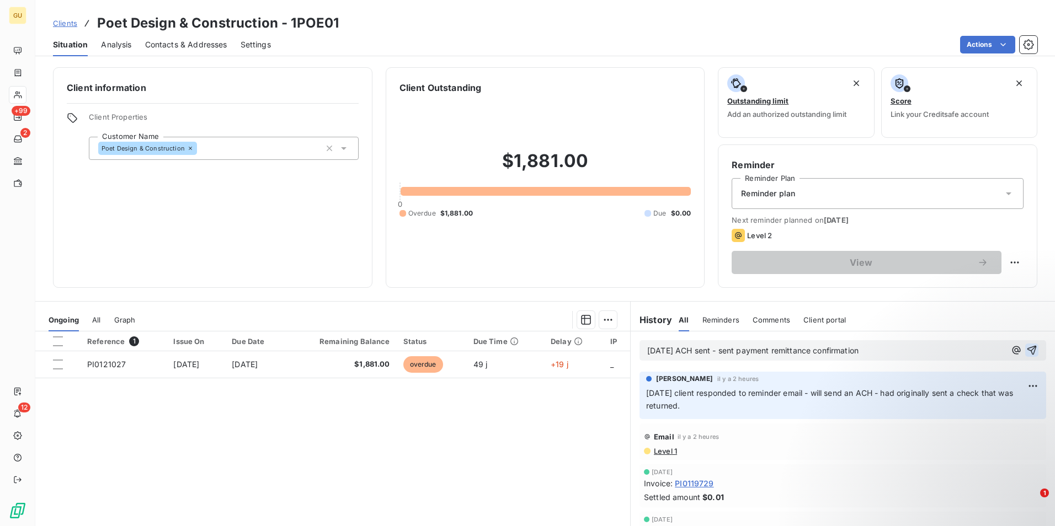
click at [1026, 346] on icon "button" at bounding box center [1031, 350] width 11 height 11
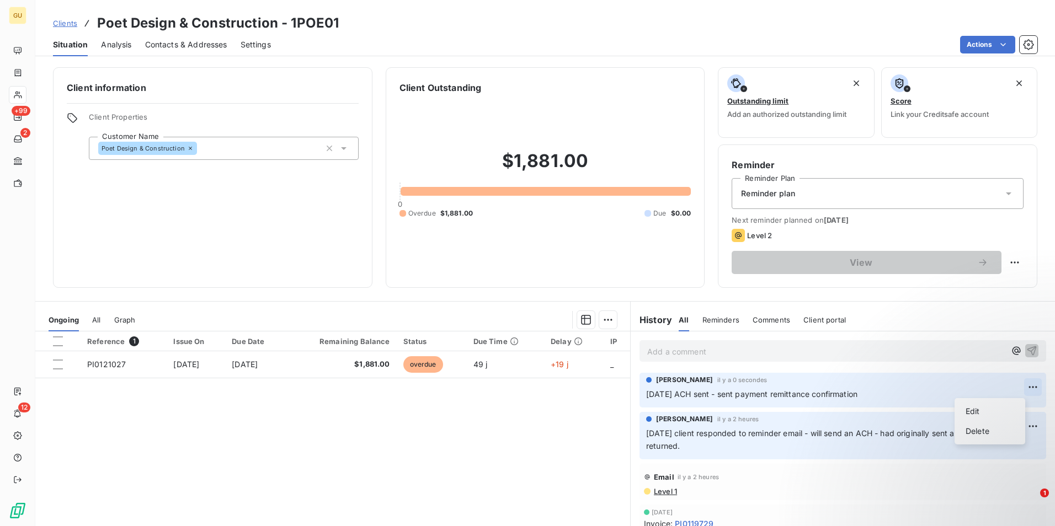
click at [1016, 385] on html "GU +99 2 12 Clients Poet Design & Construction - 1POE01 Situation Analysis Cont…" at bounding box center [527, 263] width 1055 height 526
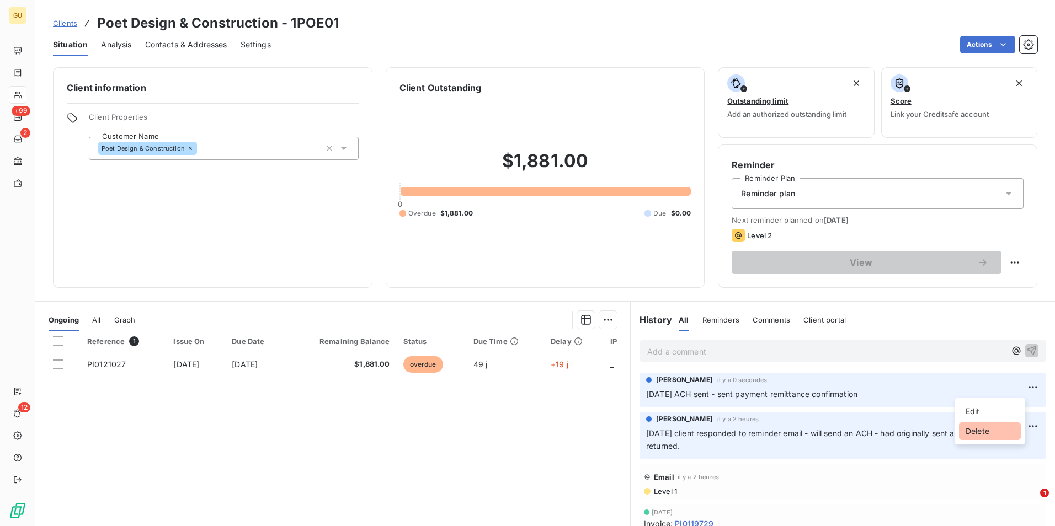
click at [990, 435] on div "Delete" at bounding box center [990, 432] width 62 height 18
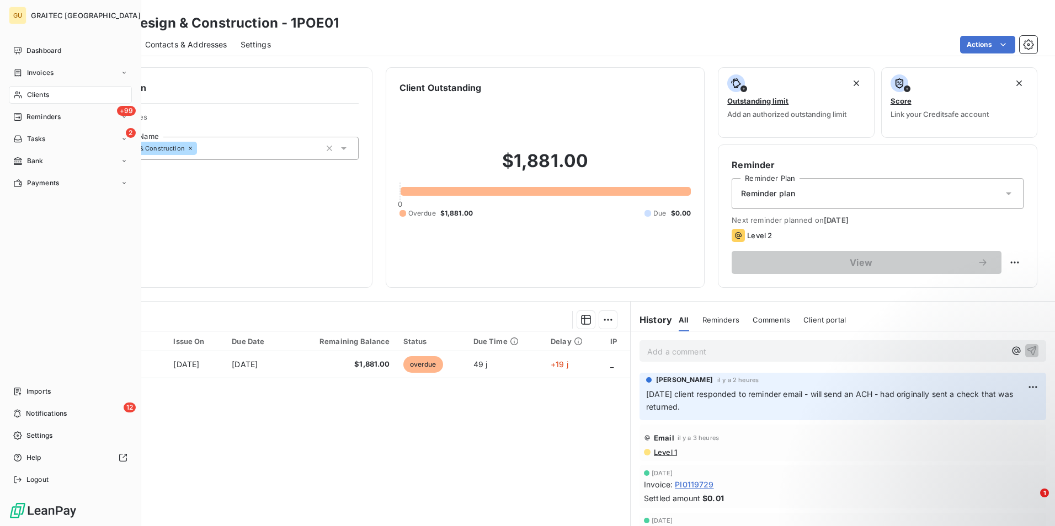
click at [56, 96] on div "Clients" at bounding box center [70, 95] width 123 height 18
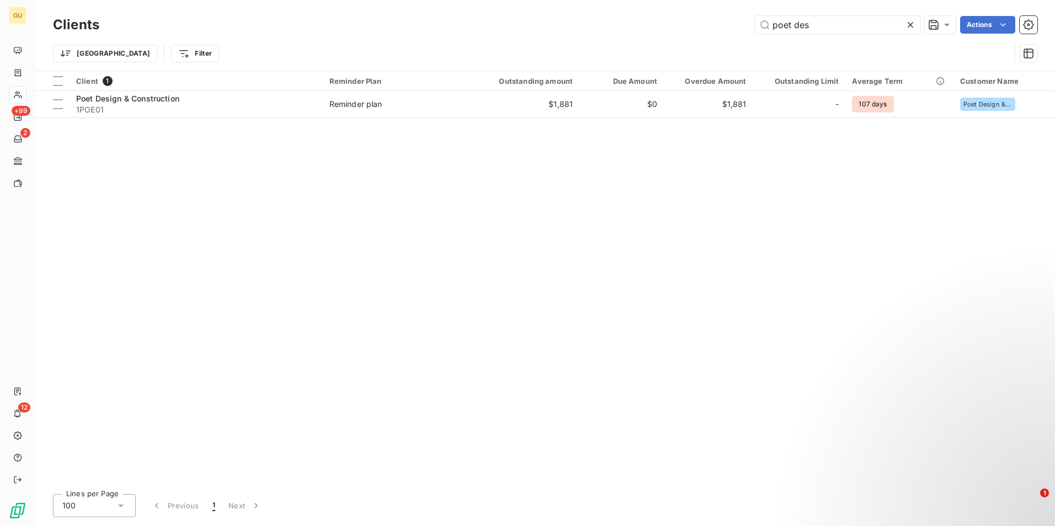
drag, startPoint x: 826, startPoint y: 26, endPoint x: 717, endPoint y: 24, distance: 108.7
click at [717, 24] on div "poet des Actions" at bounding box center [575, 25] width 925 height 18
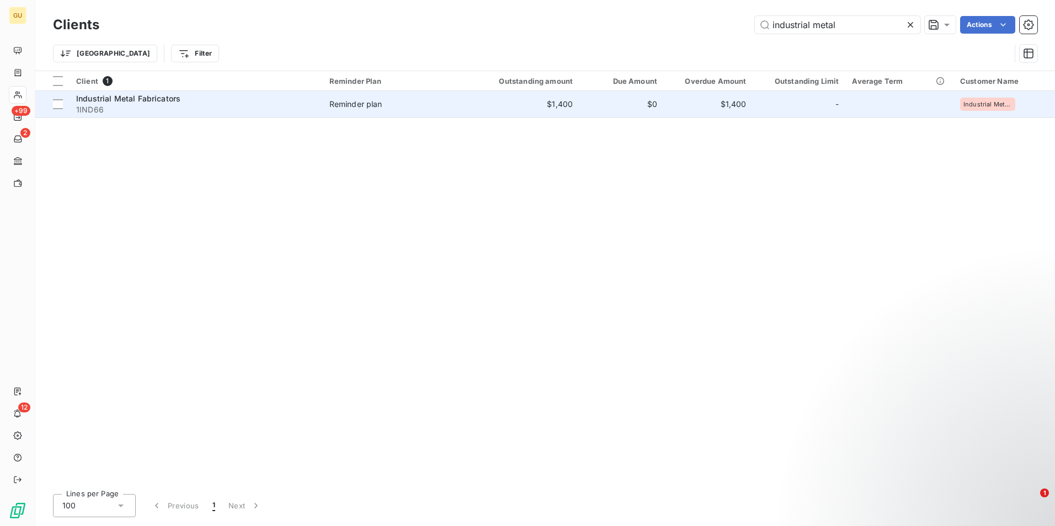
type input "industrial metal"
click at [136, 102] on span "Industrial Metal Fabricators" at bounding box center [128, 98] width 104 height 9
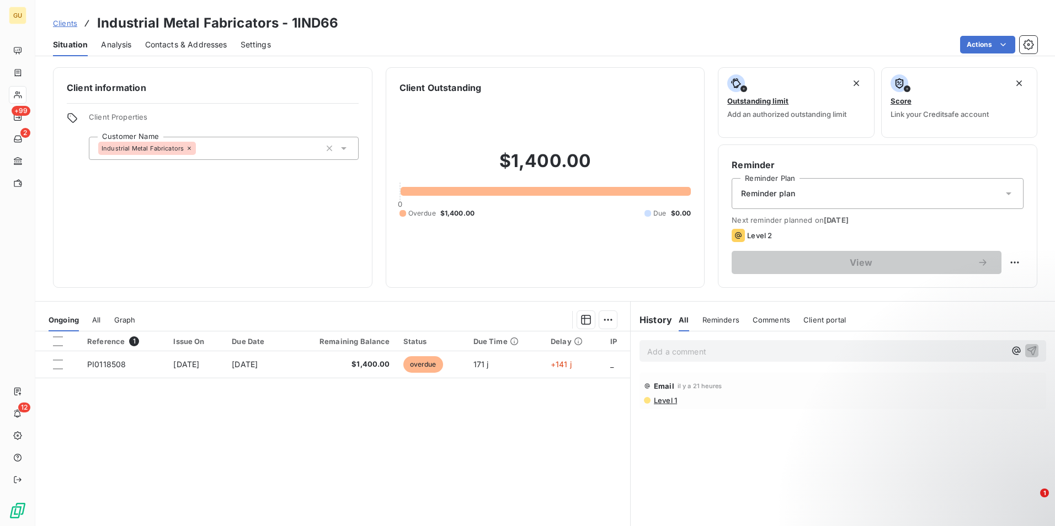
click at [718, 356] on p "Add a comment ﻿" at bounding box center [826, 352] width 358 height 14
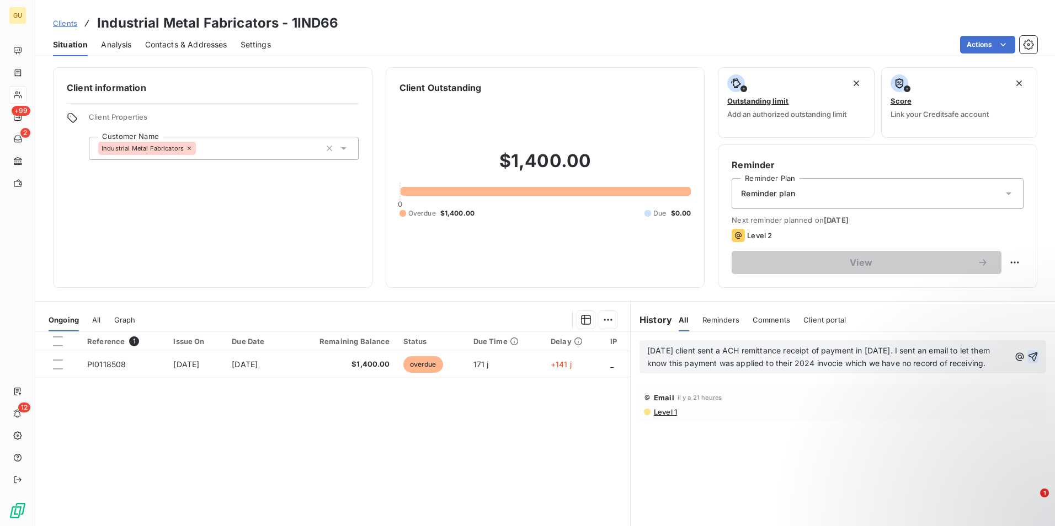
click at [1027, 362] on icon "button" at bounding box center [1032, 356] width 11 height 11
